Goal: Task Accomplishment & Management: Complete application form

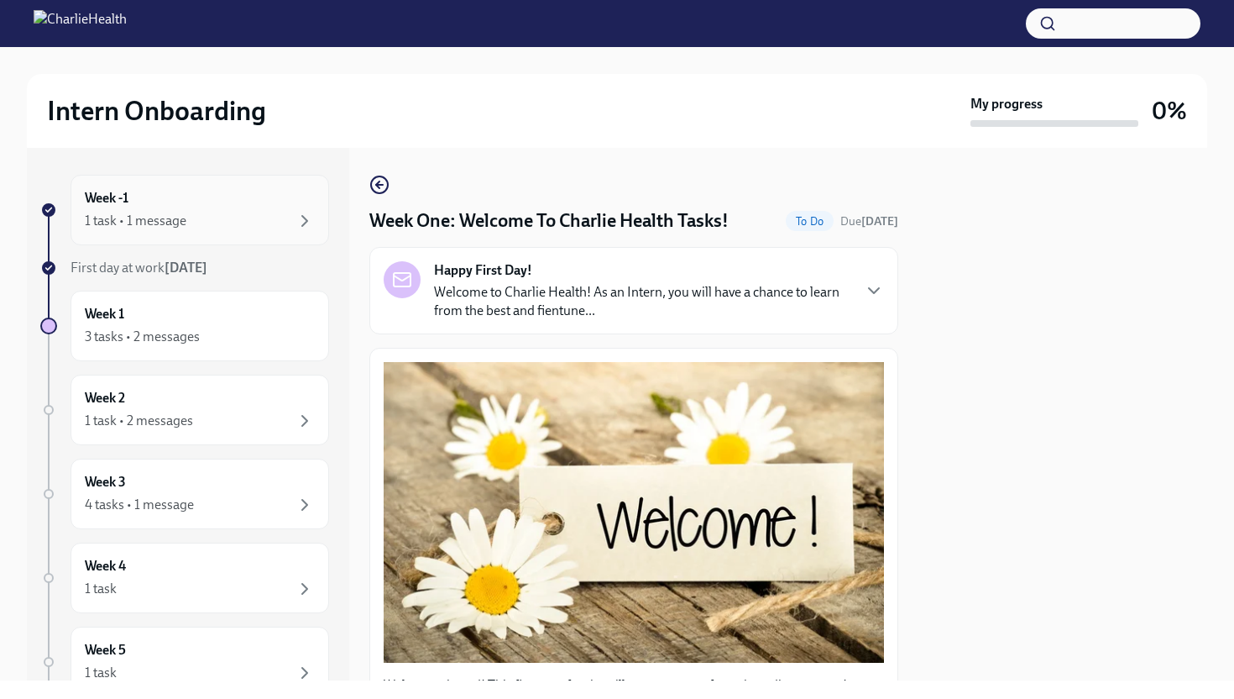
click at [267, 218] on div "1 task • 1 message" at bounding box center [200, 221] width 230 height 20
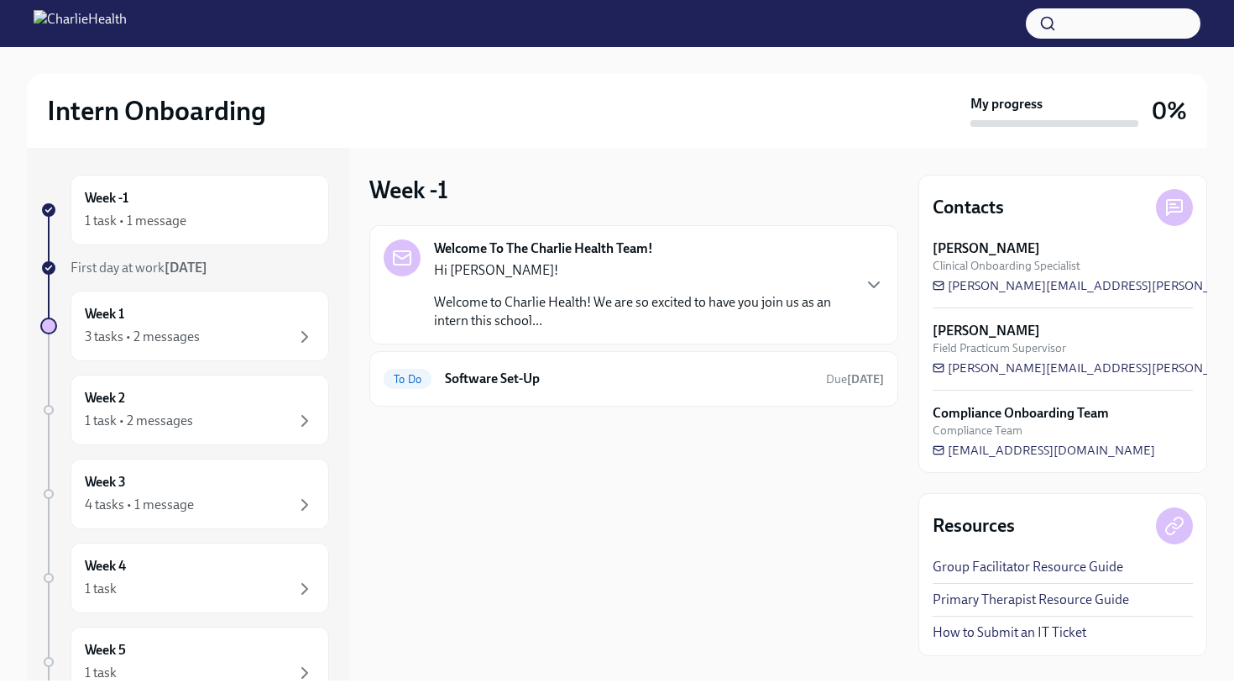
click at [51, 338] on div "Week 1 3 tasks • 2 messages" at bounding box center [184, 326] width 289 height 71
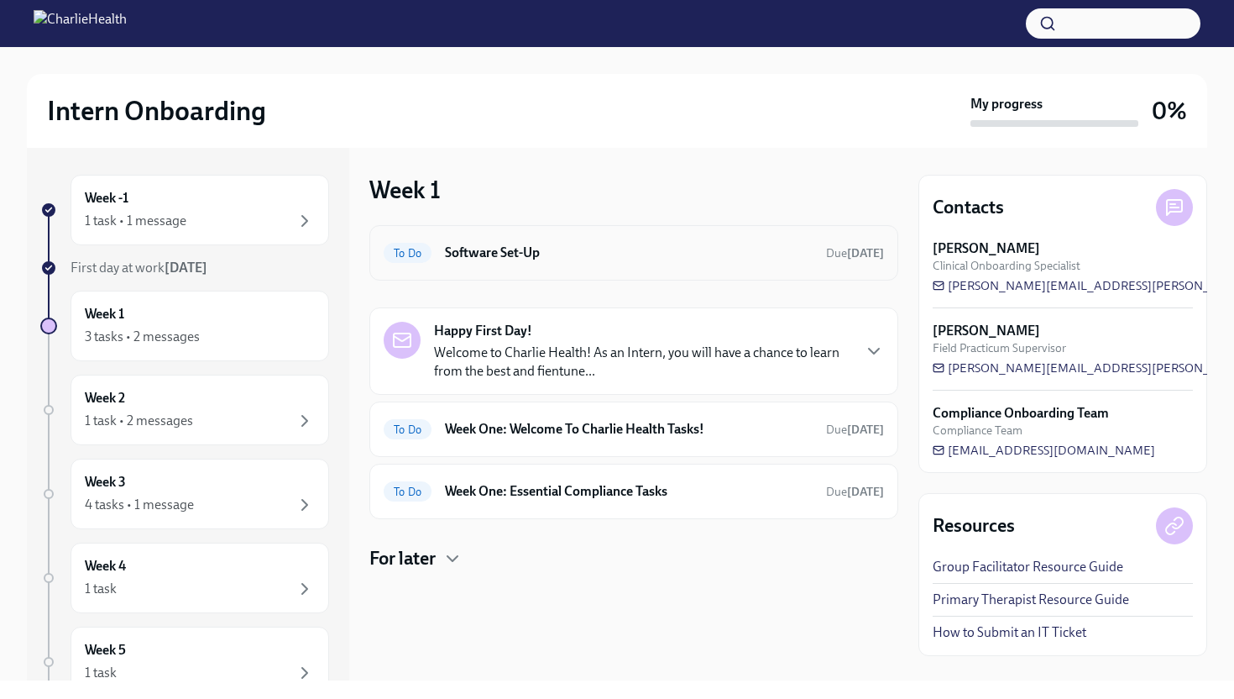
click at [452, 252] on h6 "Software Set-Up" at bounding box center [629, 253] width 368 height 18
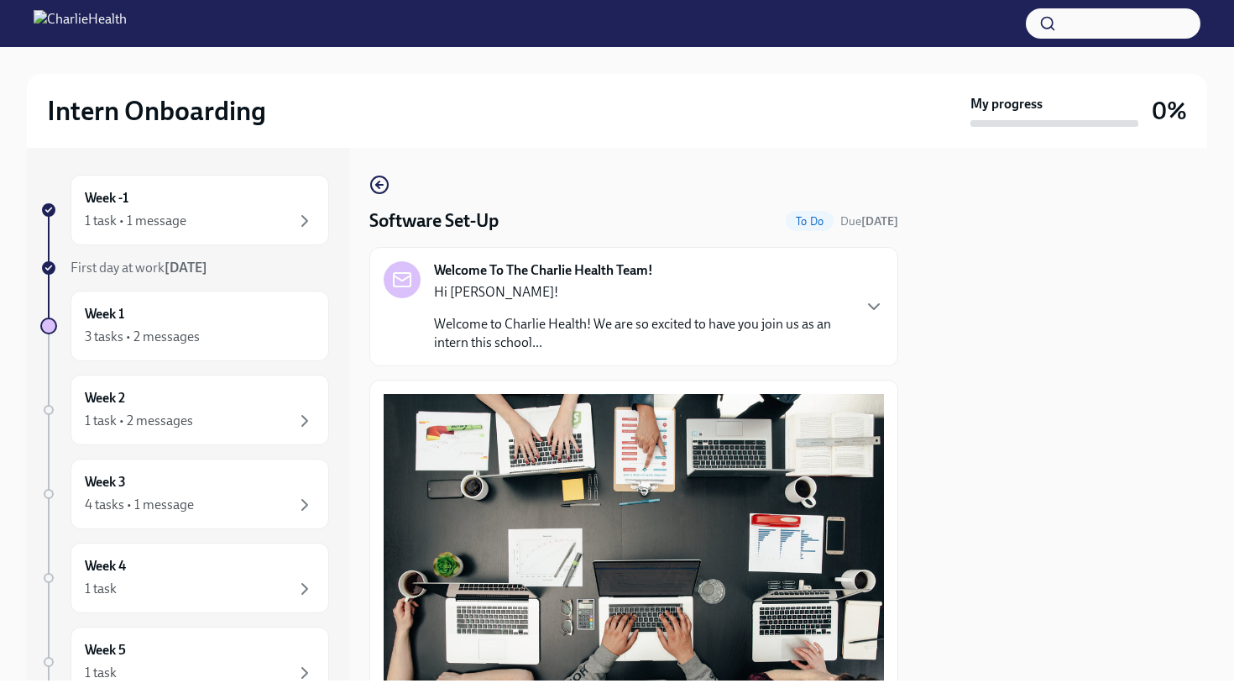
click at [1036, 297] on div at bounding box center [1063, 414] width 289 height 532
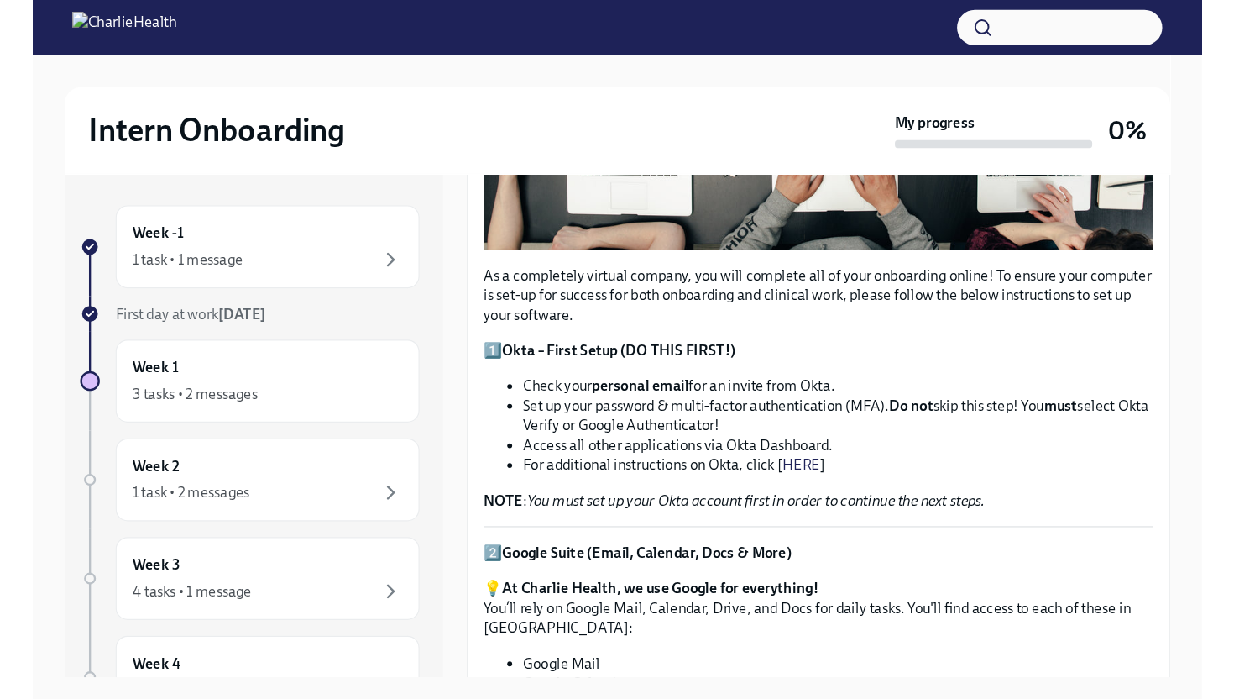
scroll to position [543, 0]
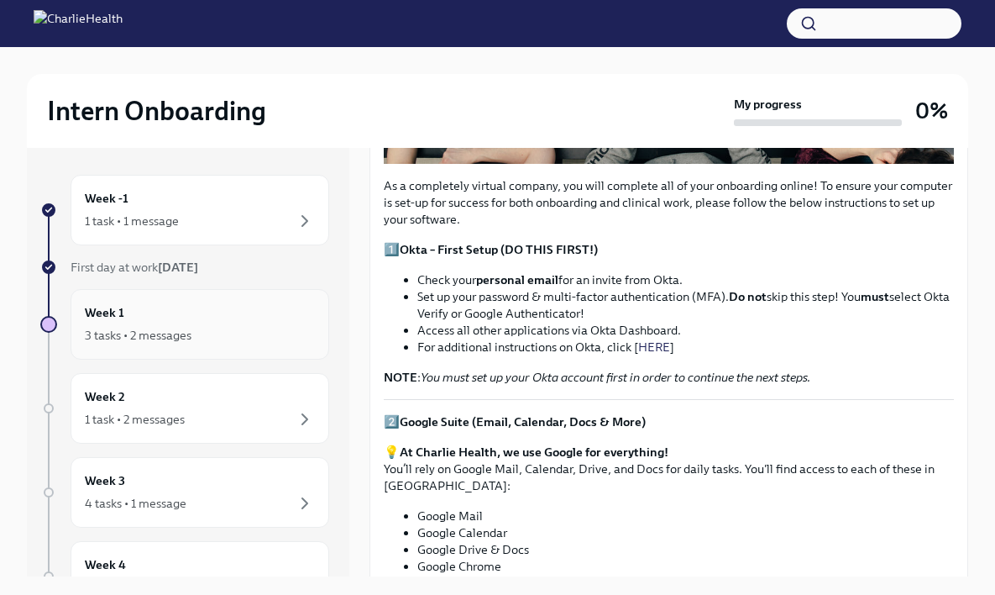
click at [254, 307] on div "Week 1 3 tasks • 2 messages" at bounding box center [200, 324] width 230 height 42
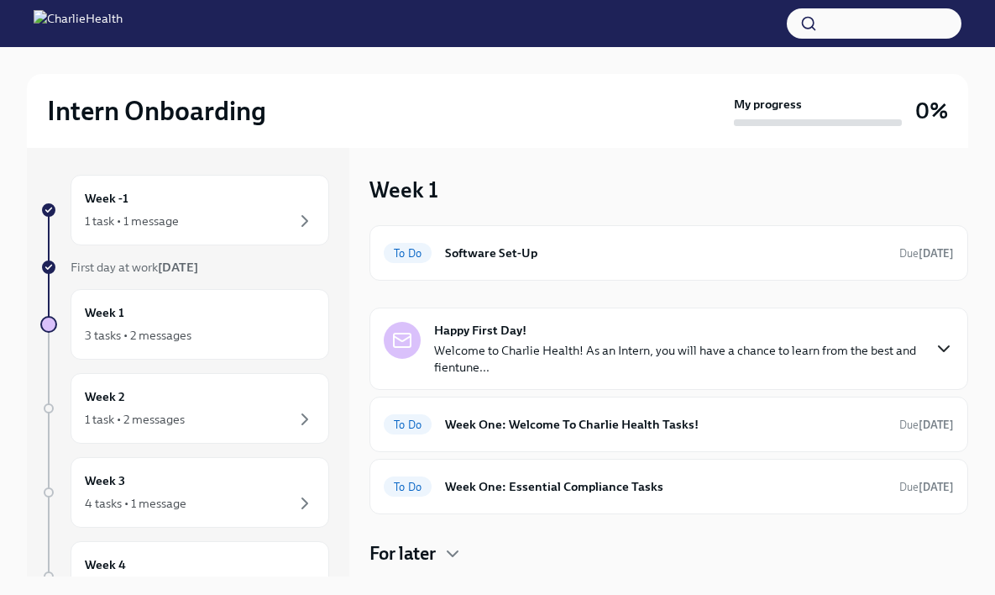
click at [951, 348] on icon "button" at bounding box center [944, 348] width 20 height 20
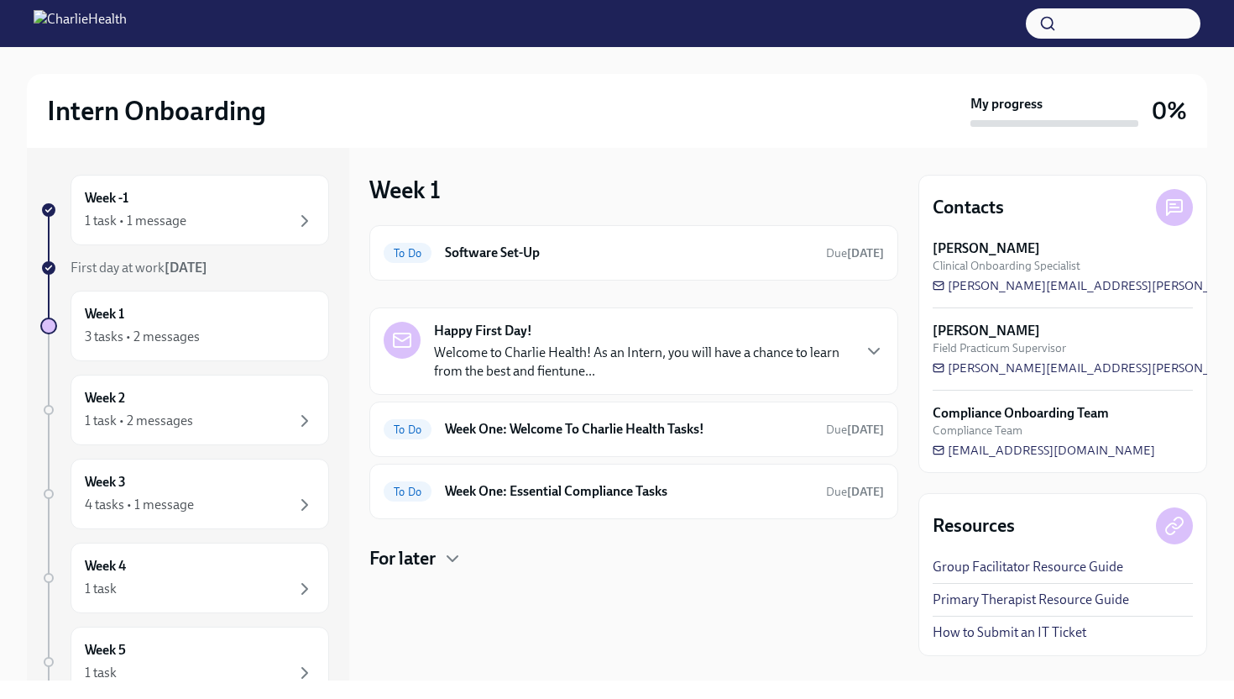
click at [821, 357] on p "Welcome to Charlie Health! As an Intern, you will have a chance to learn from t…" at bounding box center [642, 361] width 416 height 37
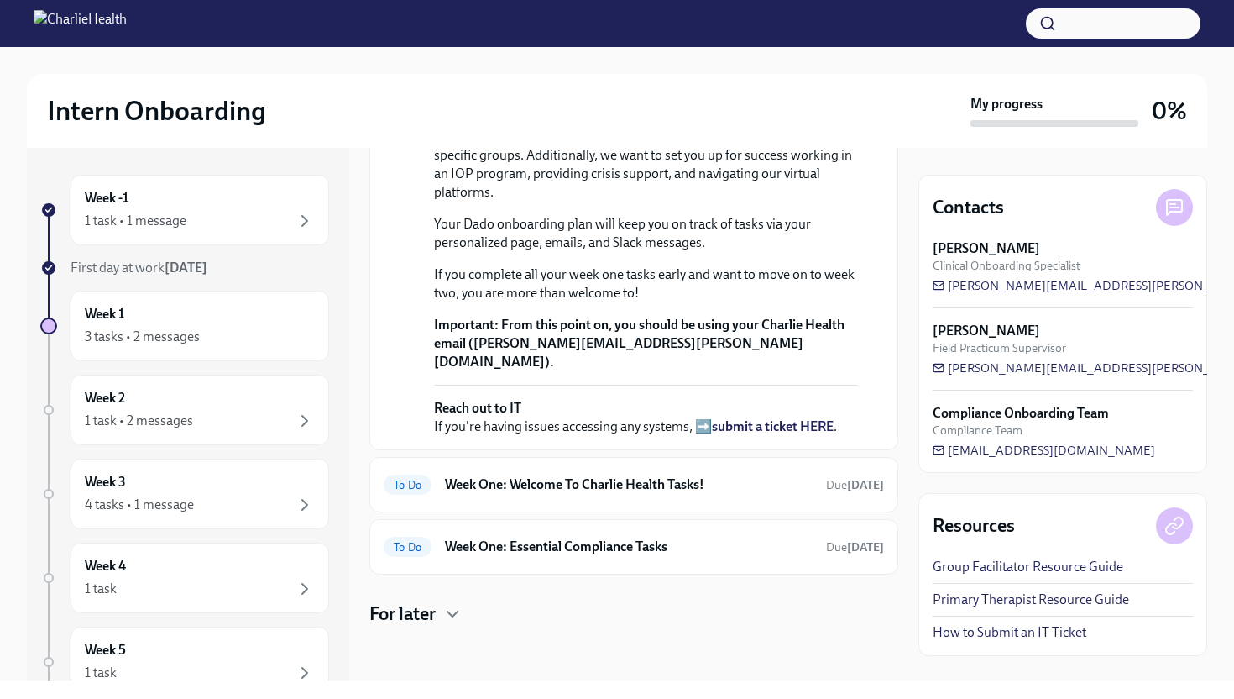
scroll to position [541, 0]
click at [602, 494] on div "To Do Week One: Welcome To Charlie Health Tasks! Due [DATE]" at bounding box center [634, 484] width 500 height 27
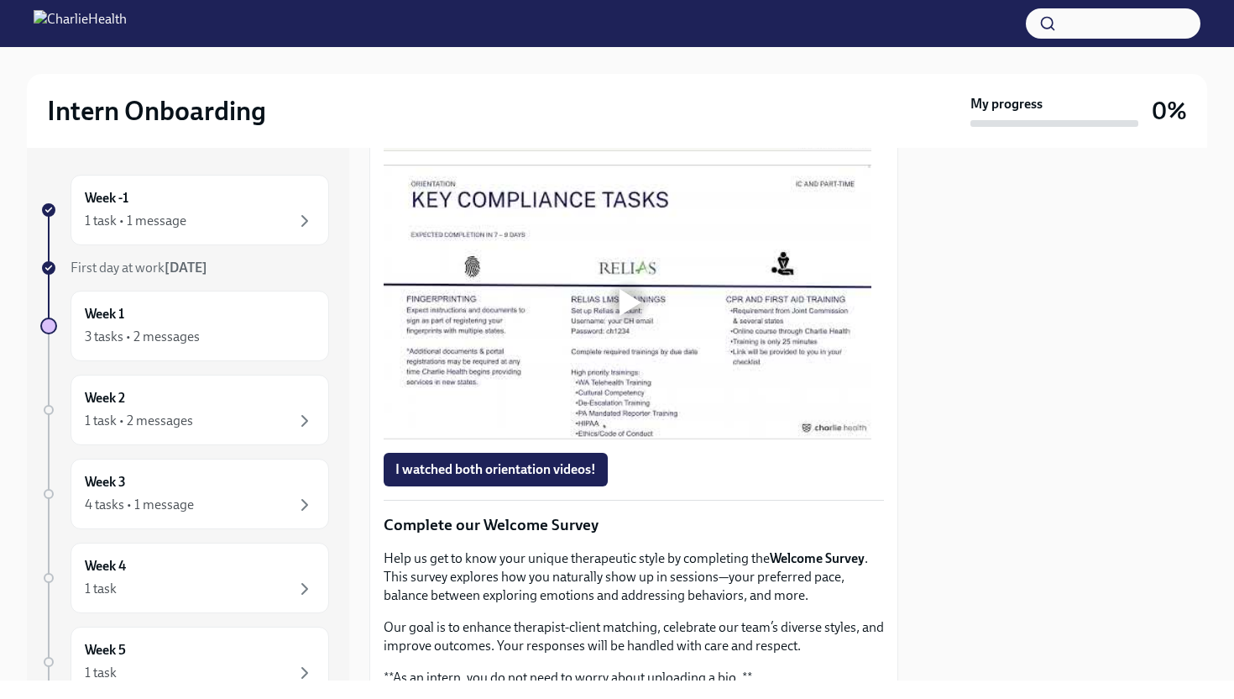
scroll to position [1071, 0]
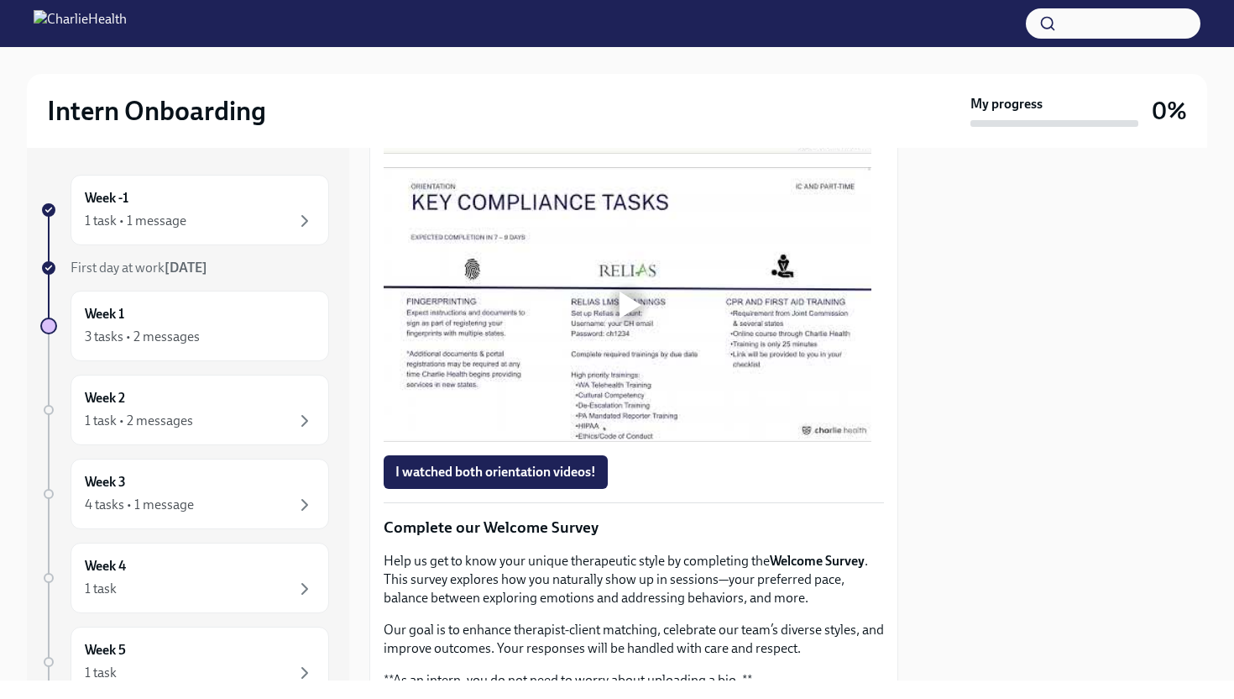
click at [621, 291] on div at bounding box center [631, 304] width 22 height 27
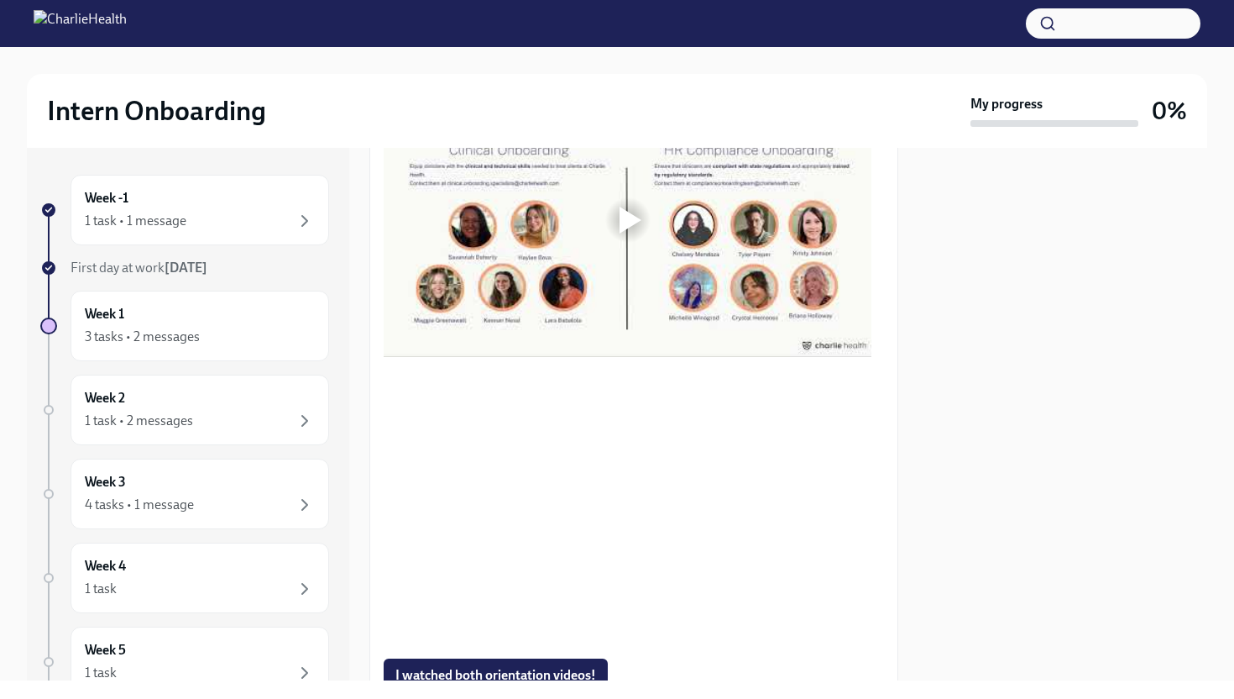
scroll to position [832, 0]
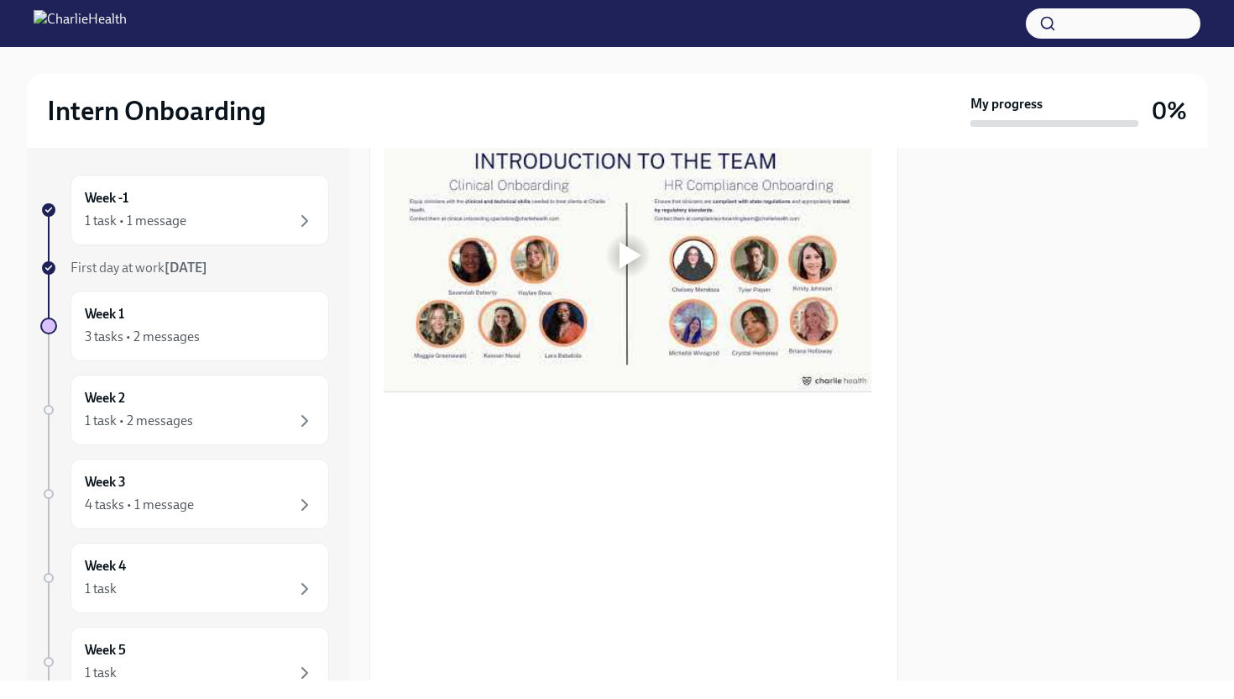
click at [620, 248] on div at bounding box center [631, 255] width 22 height 27
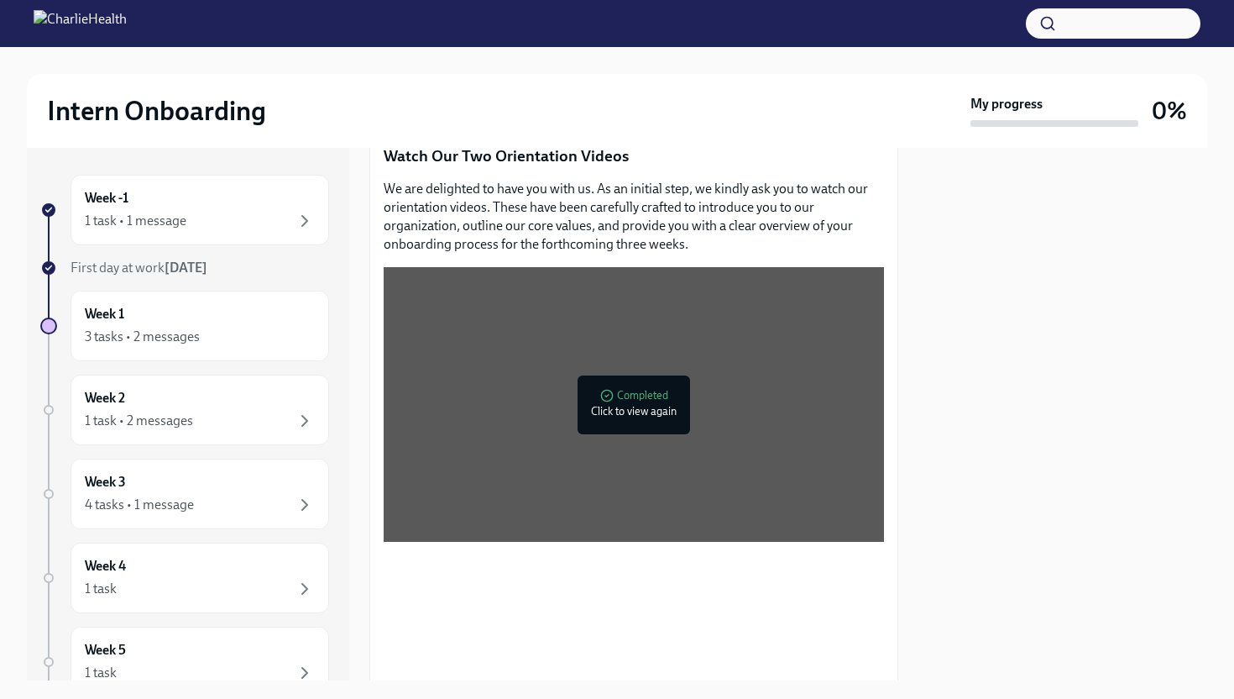
scroll to position [1198, 0]
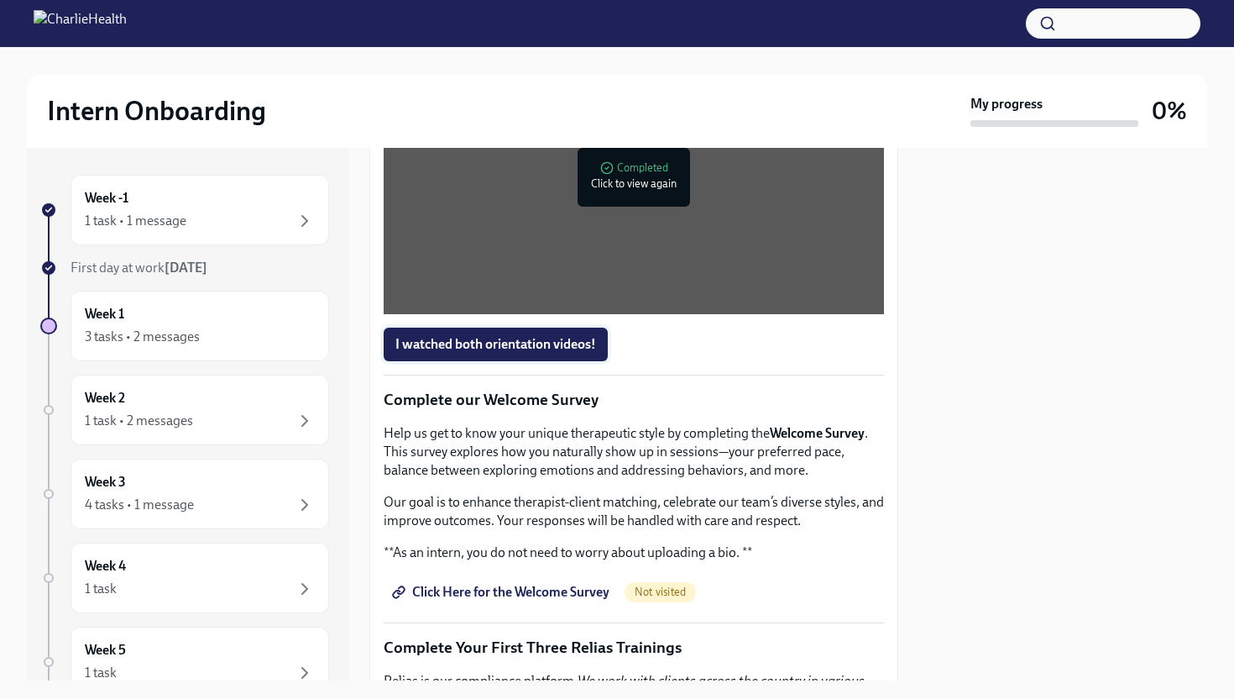
click at [561, 336] on span "I watched both orientation videos!" at bounding box center [496, 344] width 201 height 17
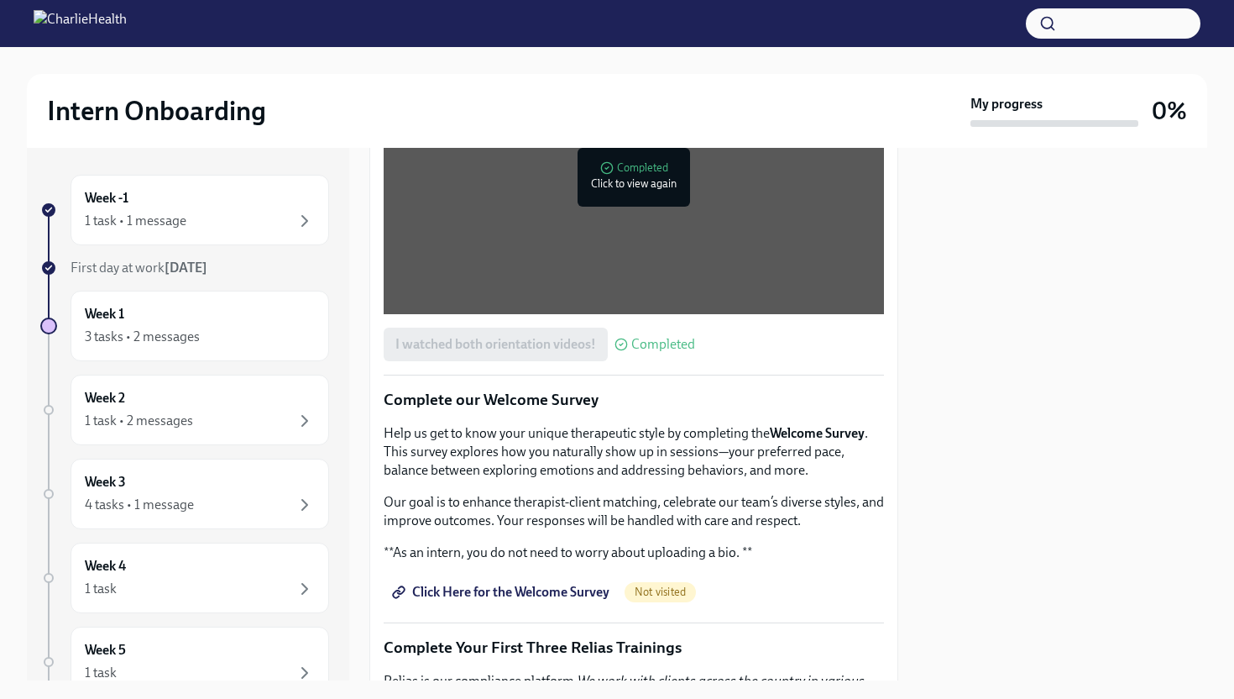
click at [572, 584] on span "Click Here for the Welcome Survey" at bounding box center [503, 592] width 214 height 17
